Goal: Task Accomplishment & Management: Manage account settings

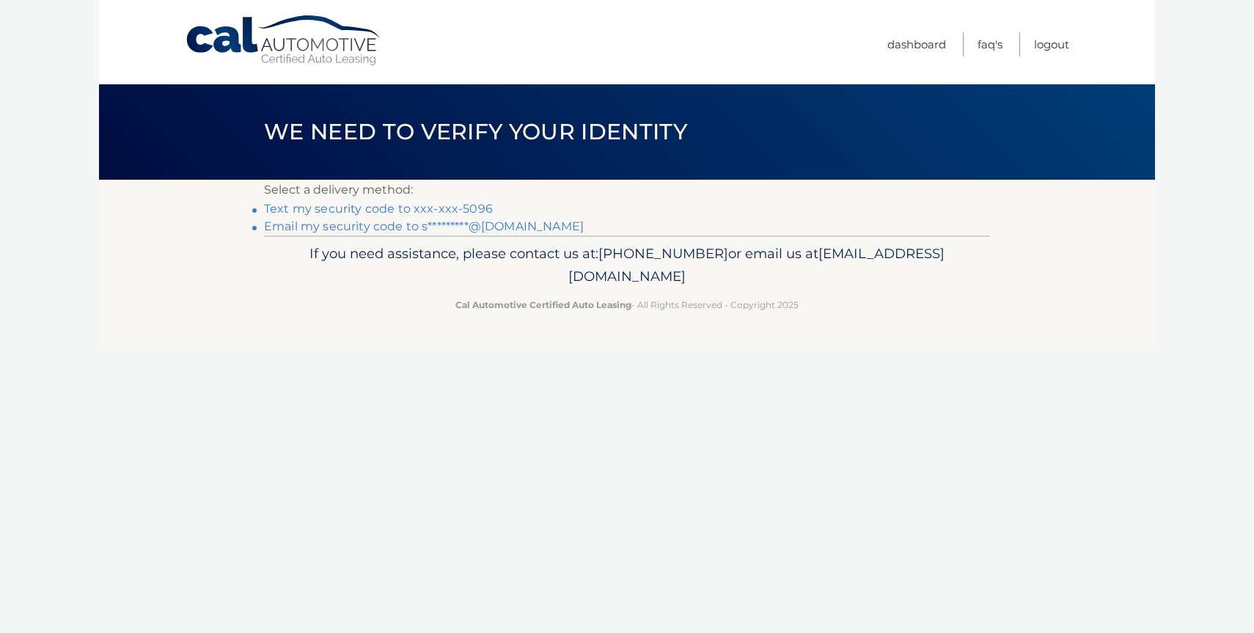
click at [495, 231] on link "Email my security code to s*********@gmail.com" at bounding box center [424, 226] width 320 height 14
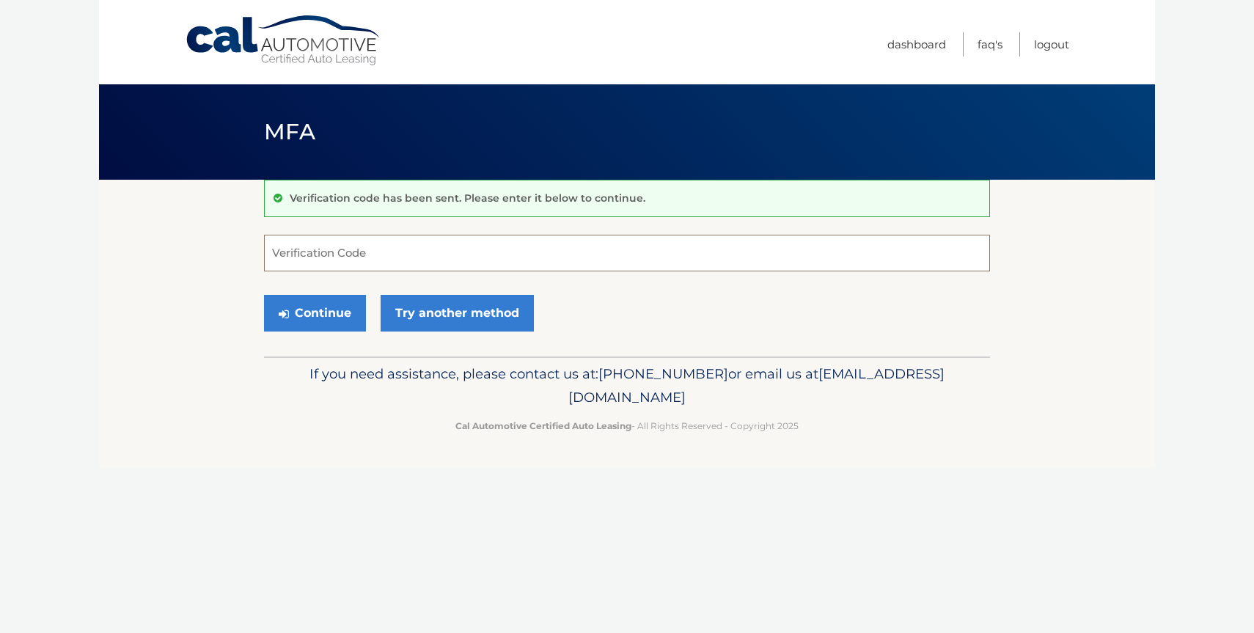
click at [403, 249] on input "Verification Code" at bounding box center [627, 253] width 726 height 37
type input "604597"
click at [264, 295] on button "Continue" at bounding box center [315, 313] width 102 height 37
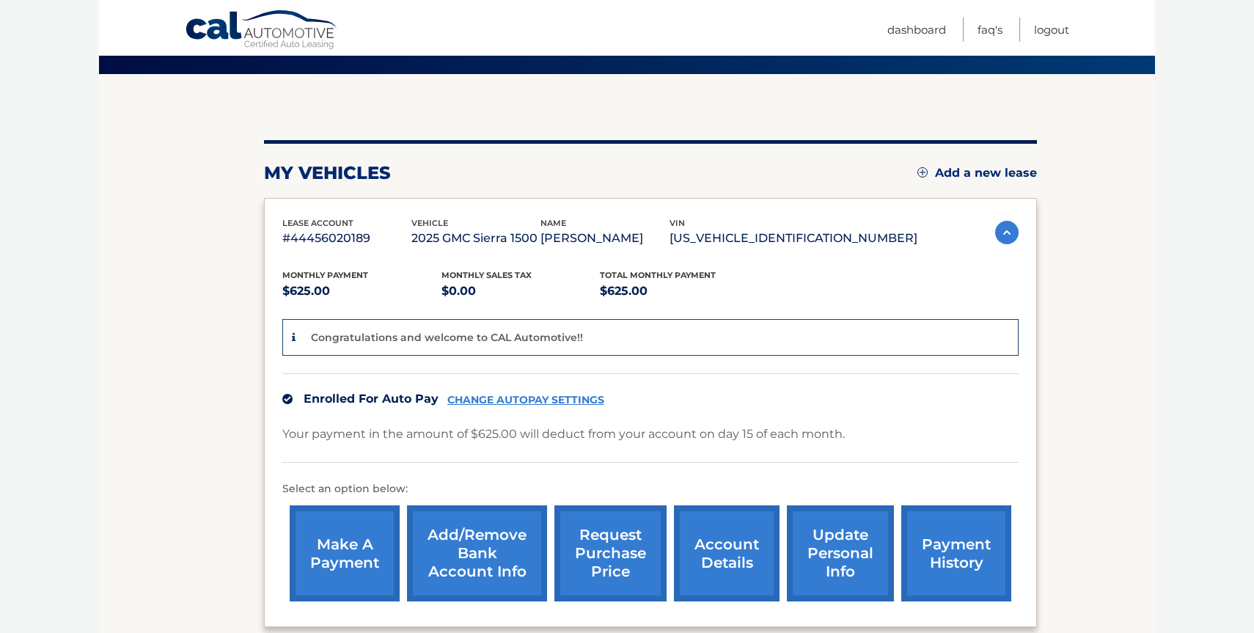
scroll to position [162, 0]
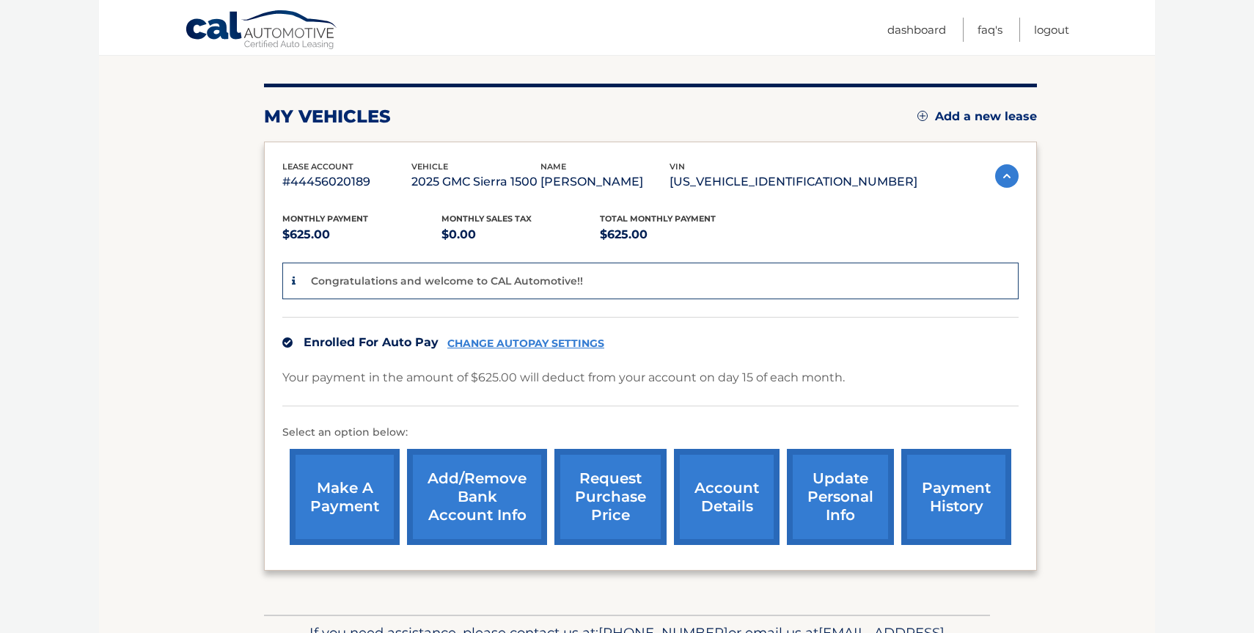
click at [507, 513] on link "Add/Remove bank account info" at bounding box center [477, 497] width 140 height 96
